Goal: Navigation & Orientation: Find specific page/section

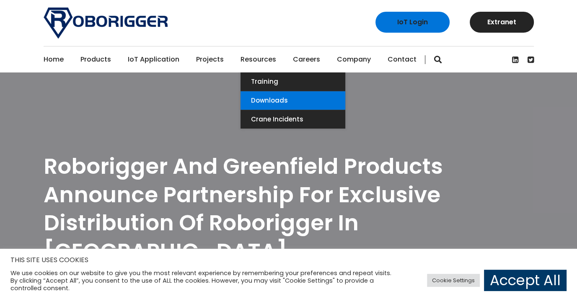
click at [261, 101] on link "Downloads" at bounding box center [293, 100] width 105 height 18
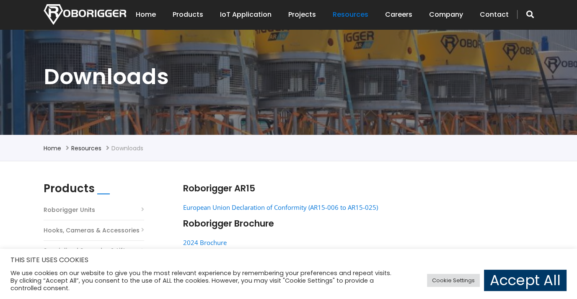
scroll to position [168, 0]
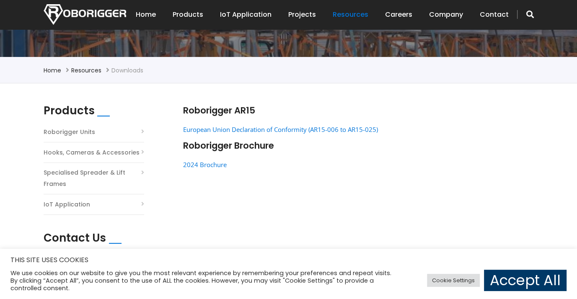
click at [109, 153] on link "Hooks, Cameras & Accessories" at bounding box center [92, 152] width 96 height 11
click at [105, 131] on li "Roborigger Units" at bounding box center [94, 134] width 101 height 16
click at [70, 130] on link "Roborigger Units" at bounding box center [70, 132] width 52 height 11
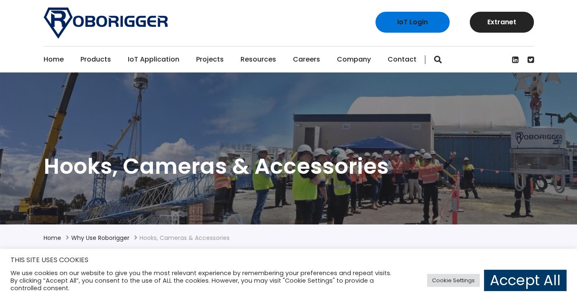
click at [364, 272] on div "We use cookies on our website to give you the most relevant experience by remem…" at bounding box center [204, 280] width 389 height 23
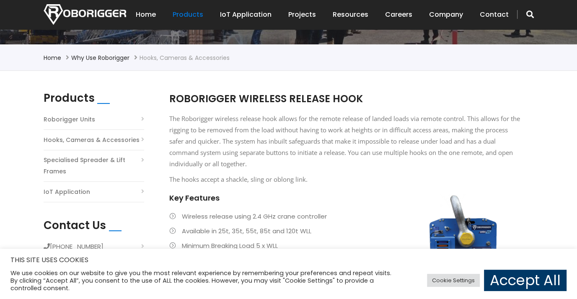
scroll to position [168, 0]
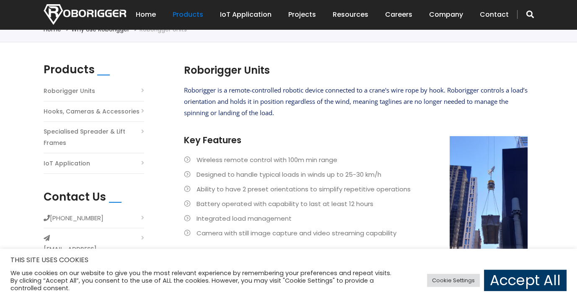
scroll to position [210, 0]
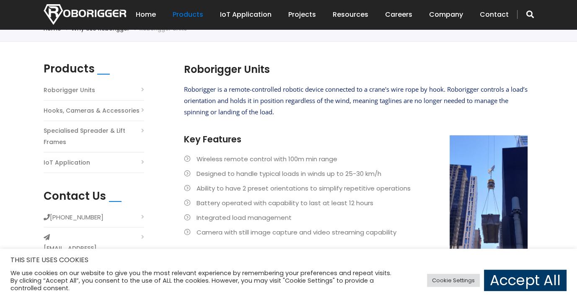
click at [64, 163] on link "IoT Application" at bounding box center [67, 162] width 47 height 11
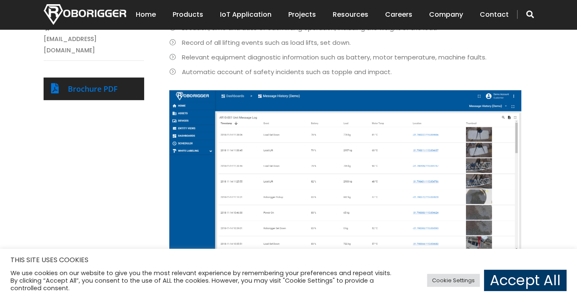
scroll to position [126, 0]
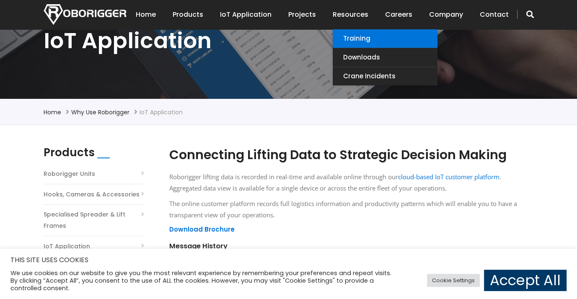
click at [348, 41] on link "Training" at bounding box center [385, 38] width 105 height 18
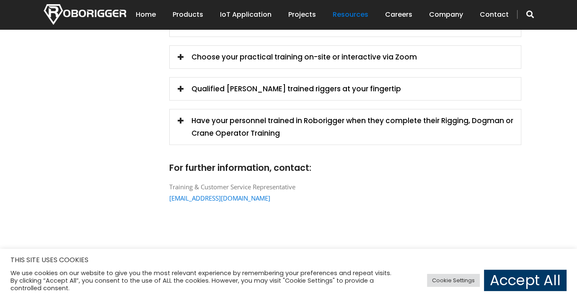
scroll to position [545, 0]
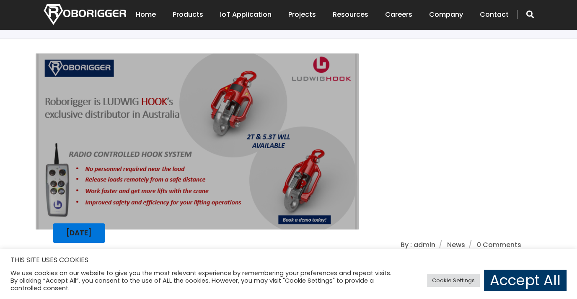
scroll to position [210, 0]
